Goal: Find specific page/section: Find specific page/section

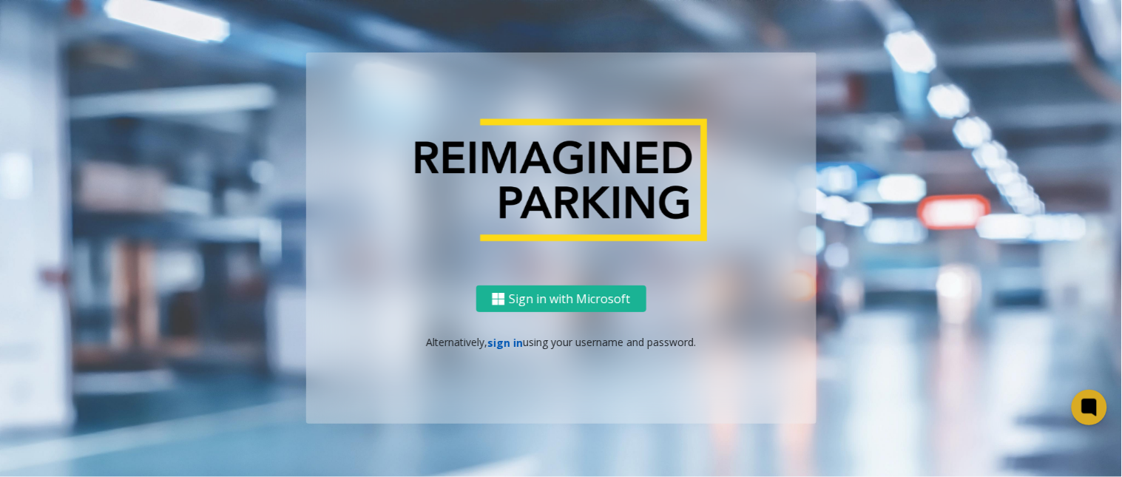
click at [502, 341] on link "sign in" at bounding box center [506, 343] width 36 height 14
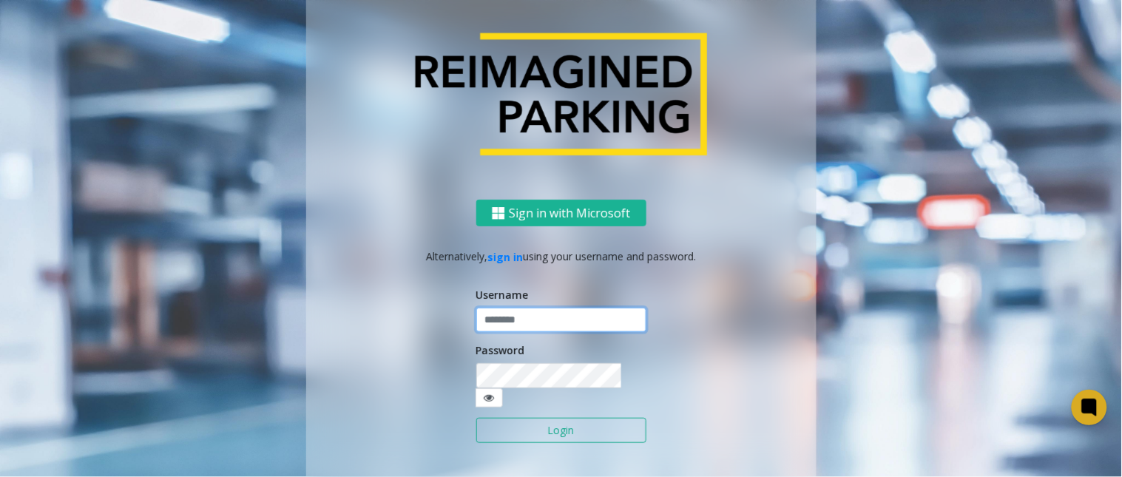
click at [505, 333] on input "text" at bounding box center [561, 320] width 170 height 25
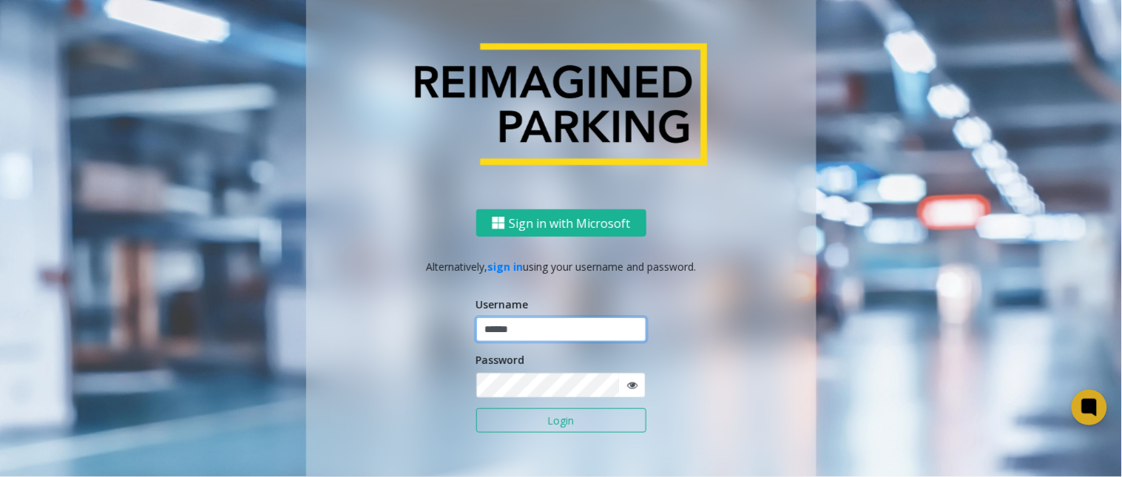
type input "******"
click at [476, 408] on button "Login" at bounding box center [561, 420] width 170 height 25
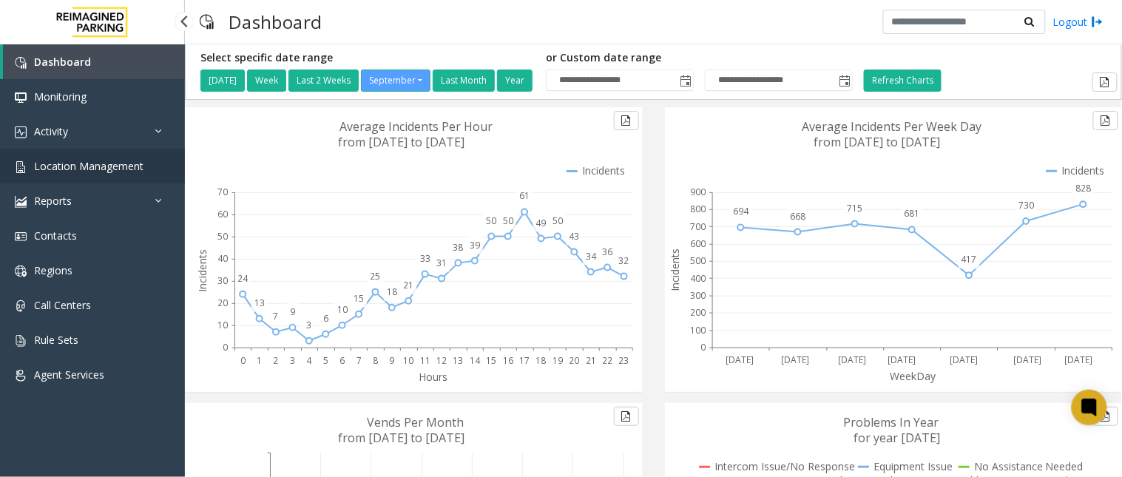
click at [144, 165] on link "Location Management" at bounding box center [92, 166] width 185 height 35
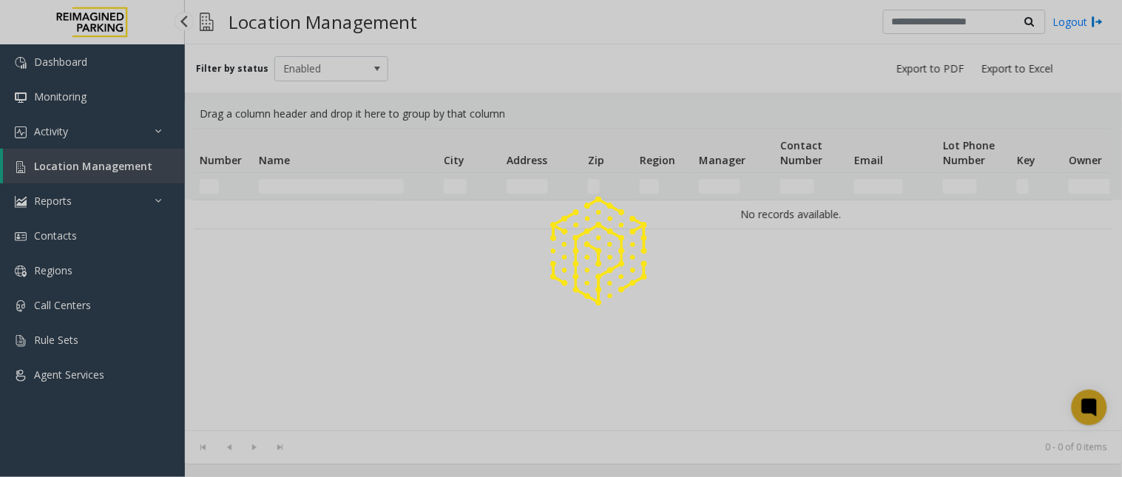
click at [138, 165] on div at bounding box center [561, 238] width 1122 height 477
